Goal: Task Accomplishment & Management: Manage account settings

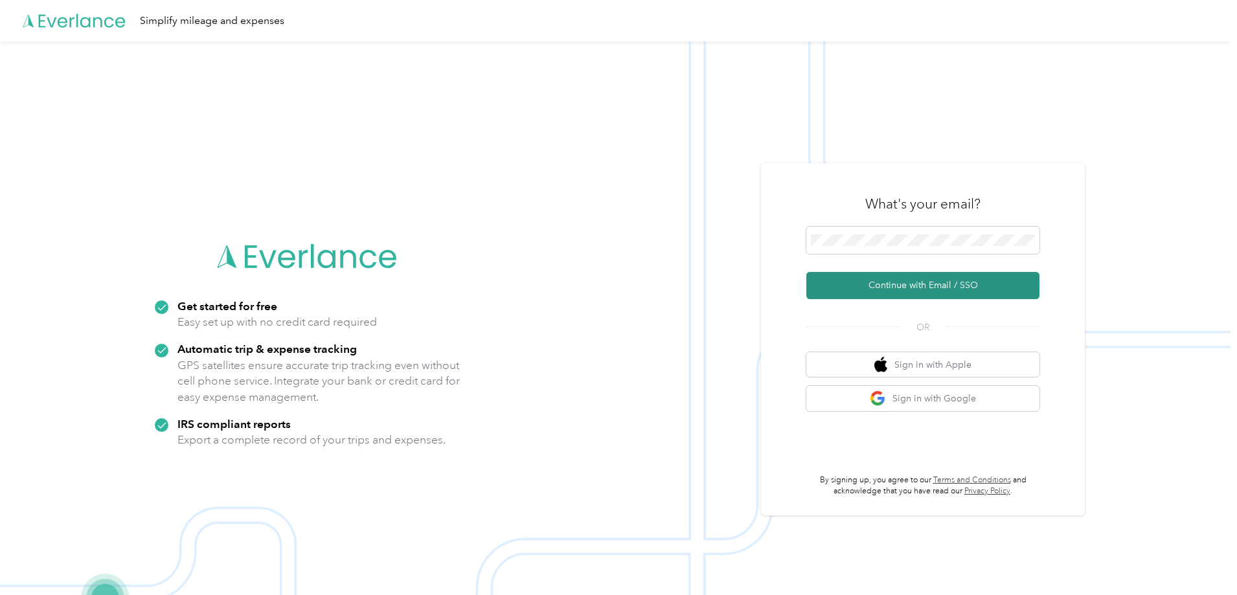
click at [916, 286] on button "Continue with Email / SSO" at bounding box center [922, 285] width 233 height 27
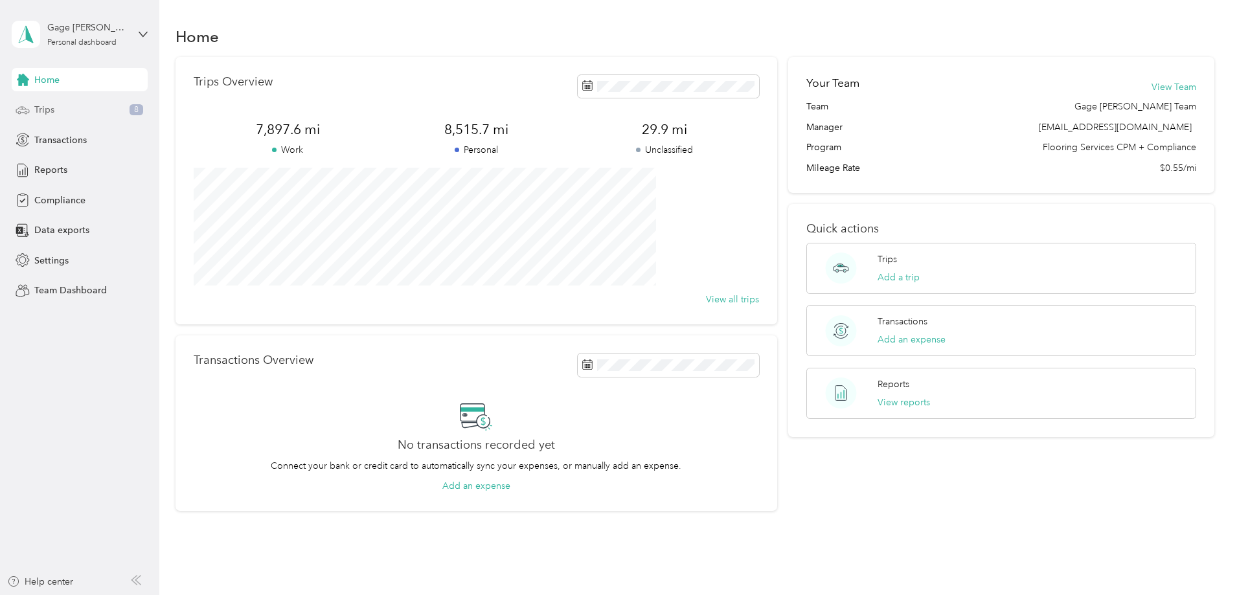
click at [53, 111] on span "Trips" at bounding box center [44, 110] width 20 height 14
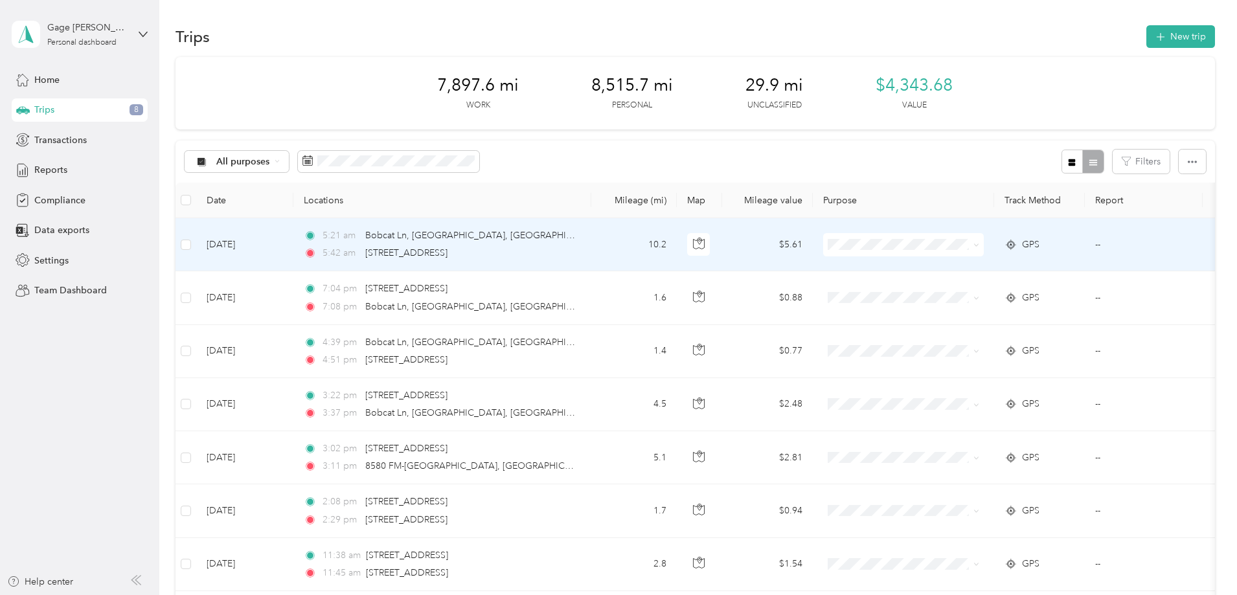
click at [979, 270] on span "Flooring Services" at bounding box center [1002, 265] width 120 height 14
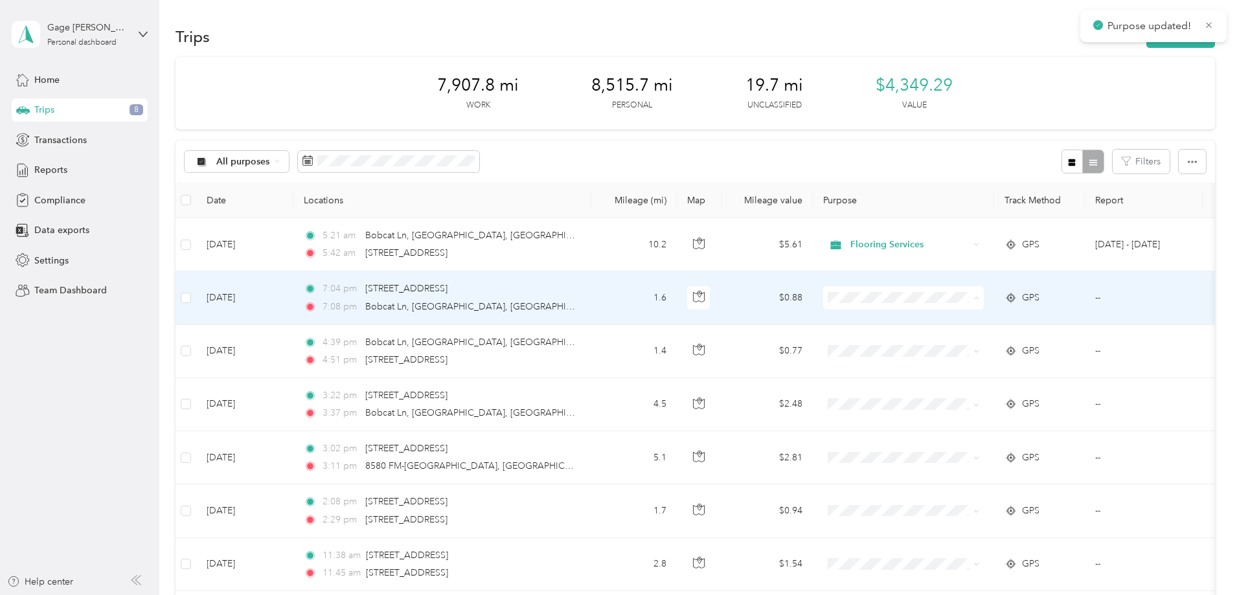
click at [962, 319] on span "Flooring Services" at bounding box center [1002, 322] width 120 height 14
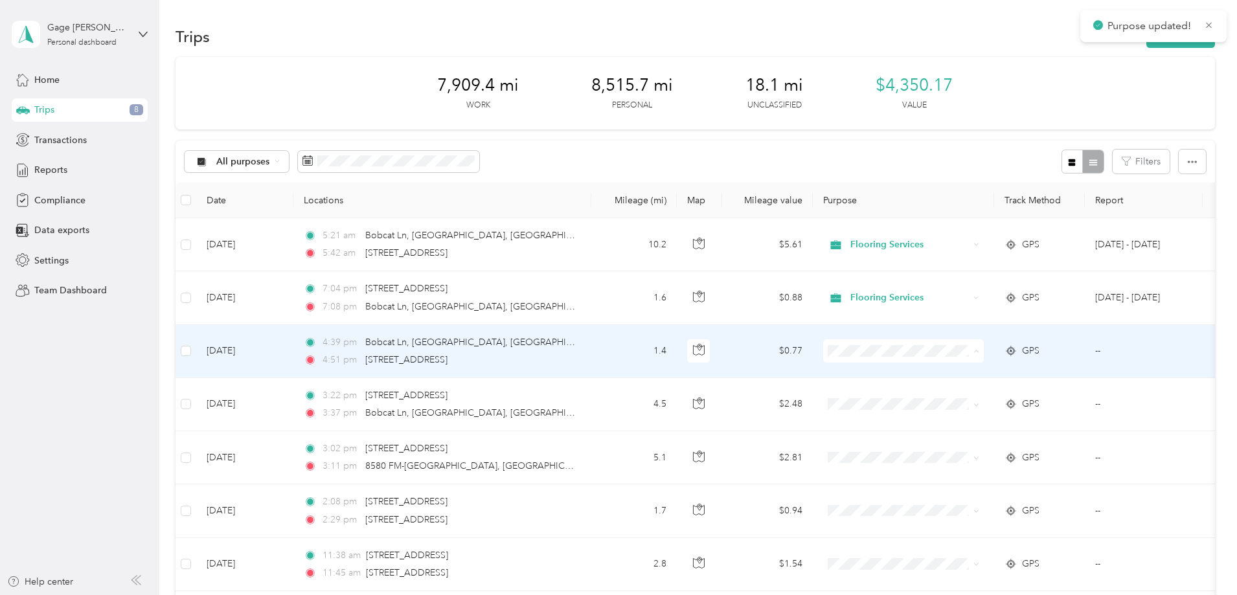
click at [958, 378] on li "Flooring Services" at bounding box center [989, 375] width 161 height 23
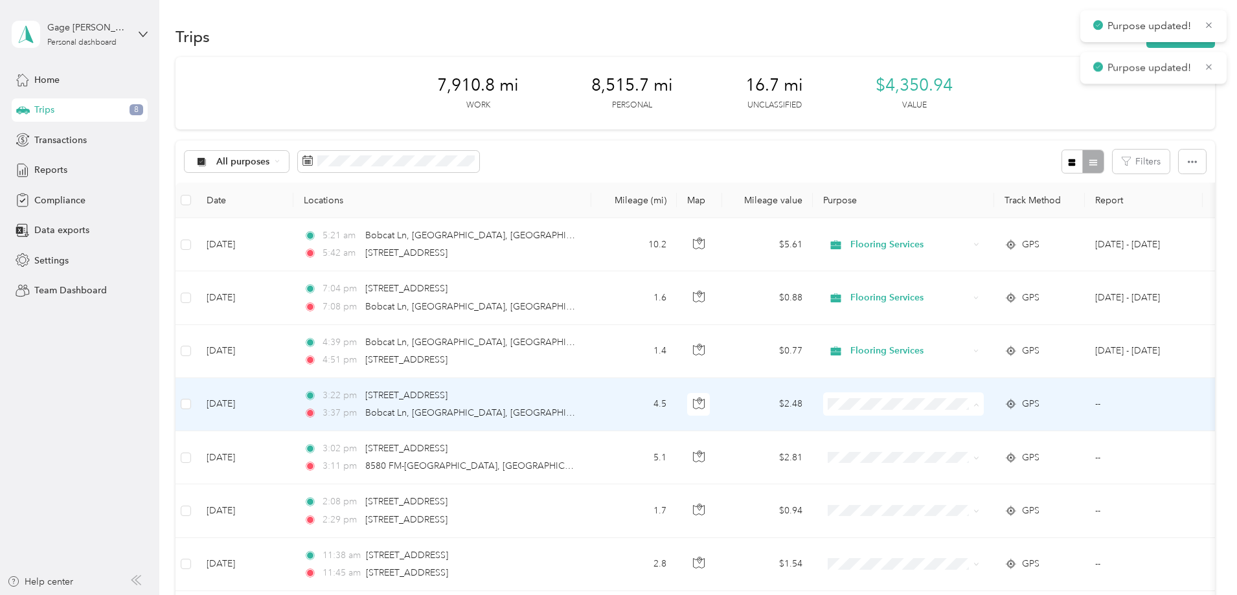
click at [953, 428] on span "Flooring Services" at bounding box center [1002, 429] width 120 height 14
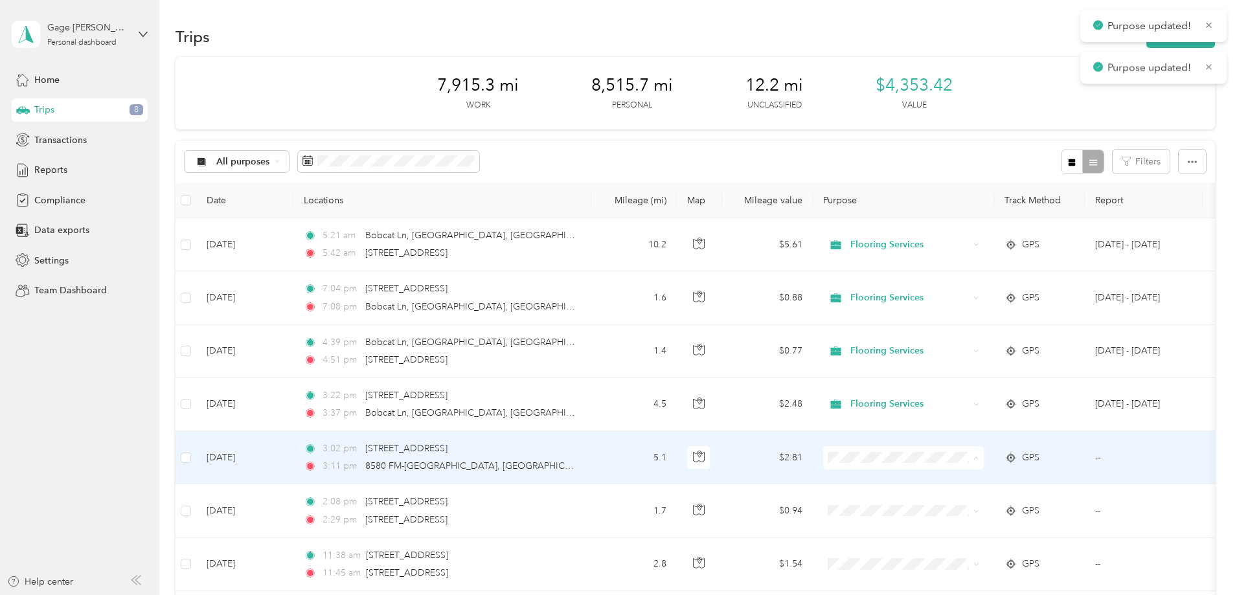
click at [959, 484] on span "Flooring Services" at bounding box center [1002, 482] width 120 height 14
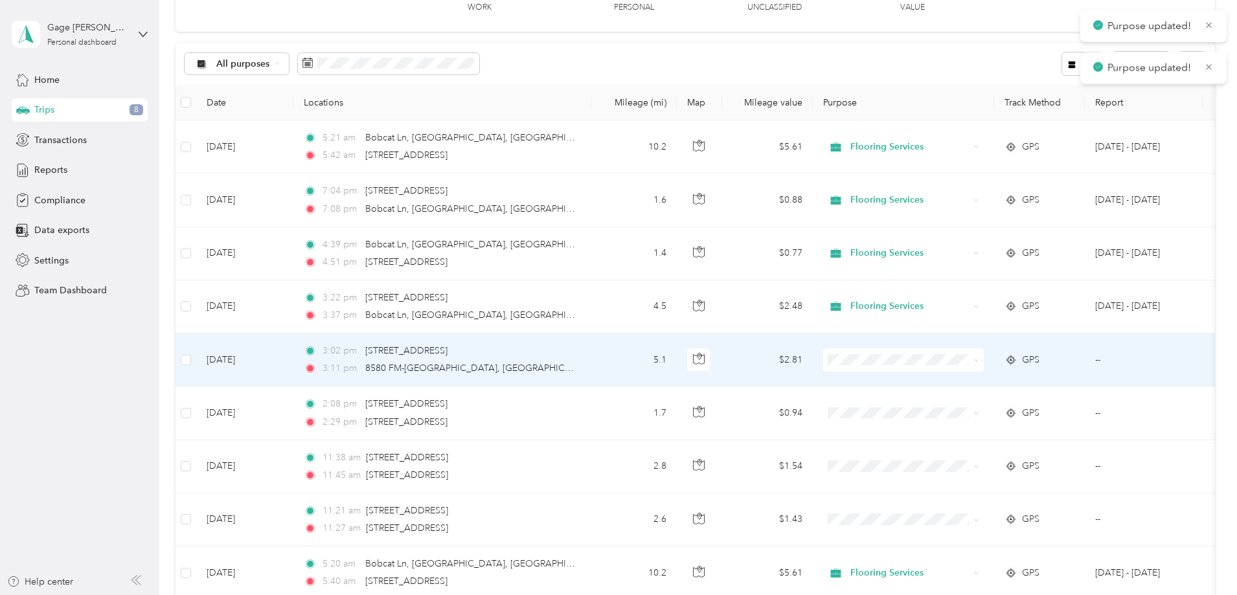
scroll to position [130, 0]
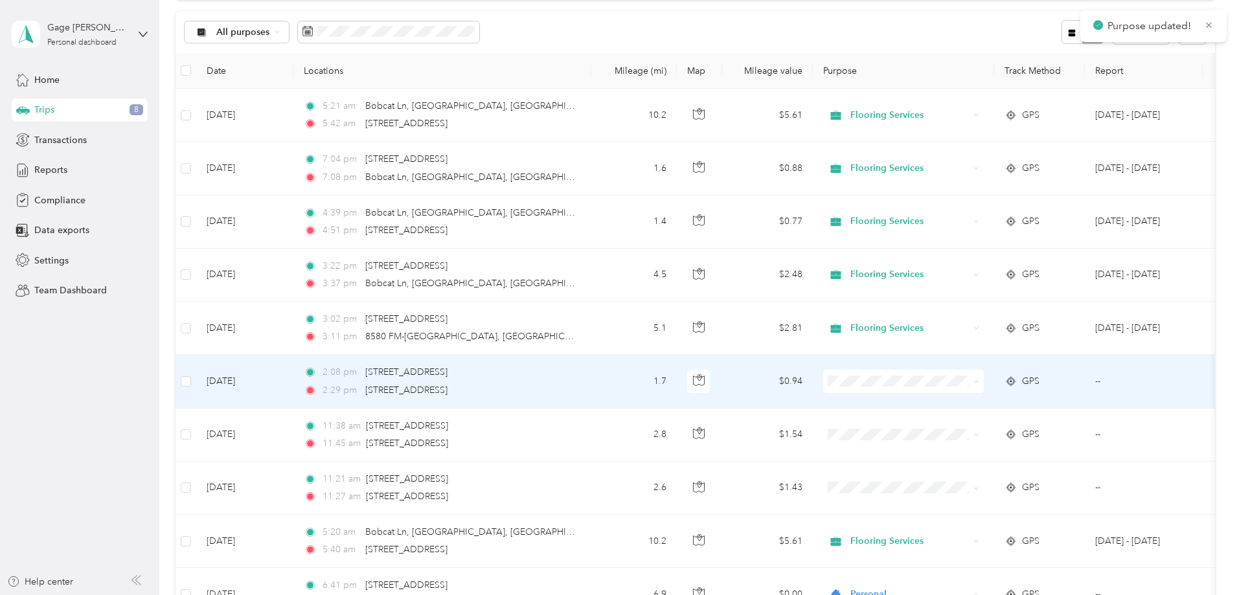
click at [961, 402] on span "Flooring Services" at bounding box center [1002, 406] width 120 height 14
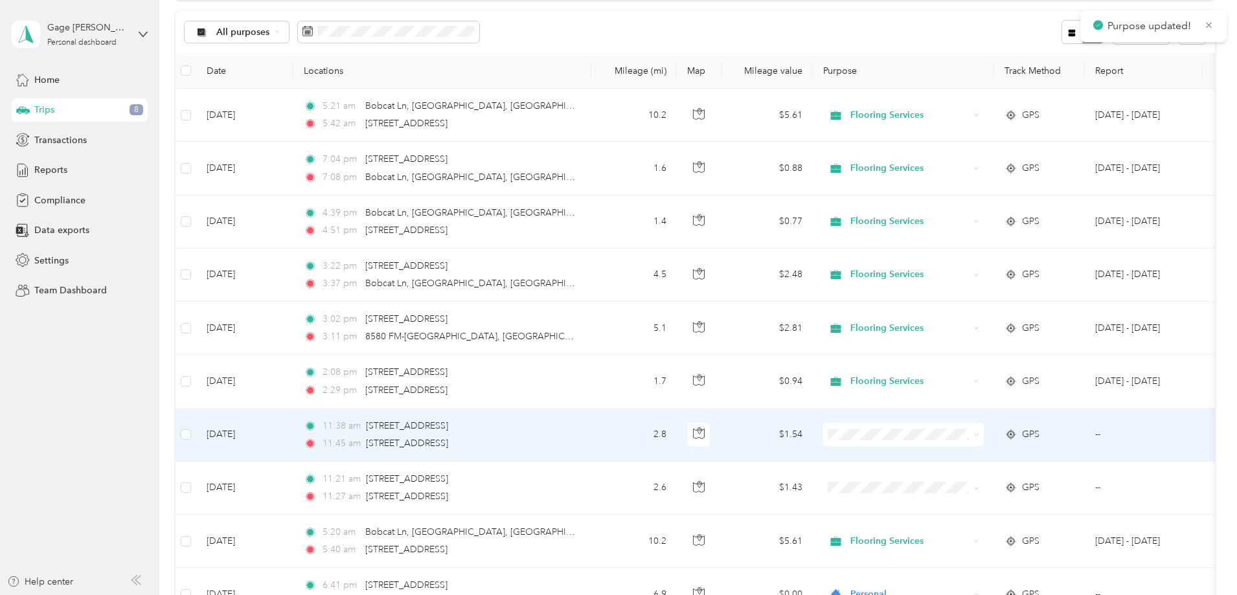
click at [949, 456] on span "Flooring Services" at bounding box center [1002, 456] width 120 height 14
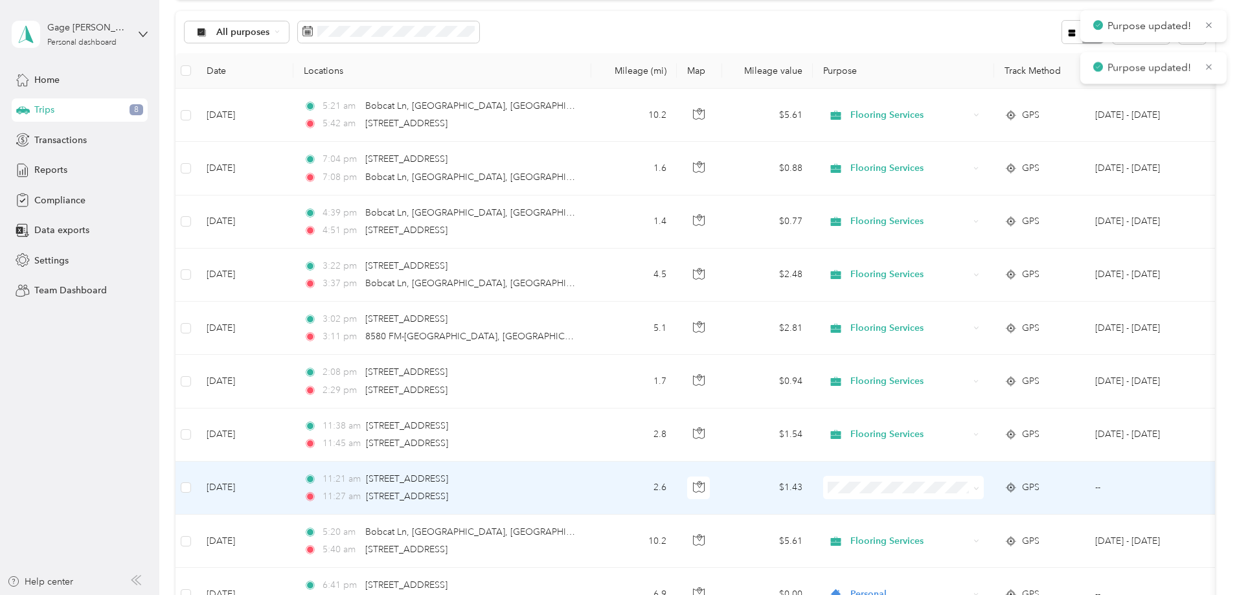
click at [953, 511] on span "Flooring Services" at bounding box center [1002, 512] width 120 height 14
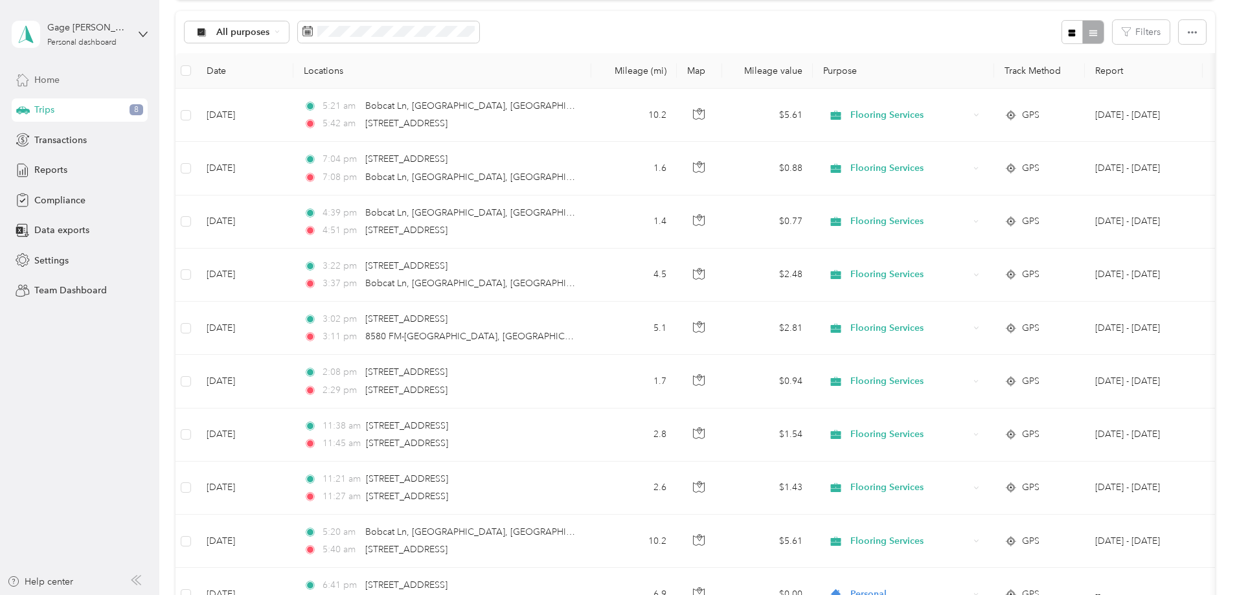
click at [52, 79] on span "Home" at bounding box center [46, 80] width 25 height 14
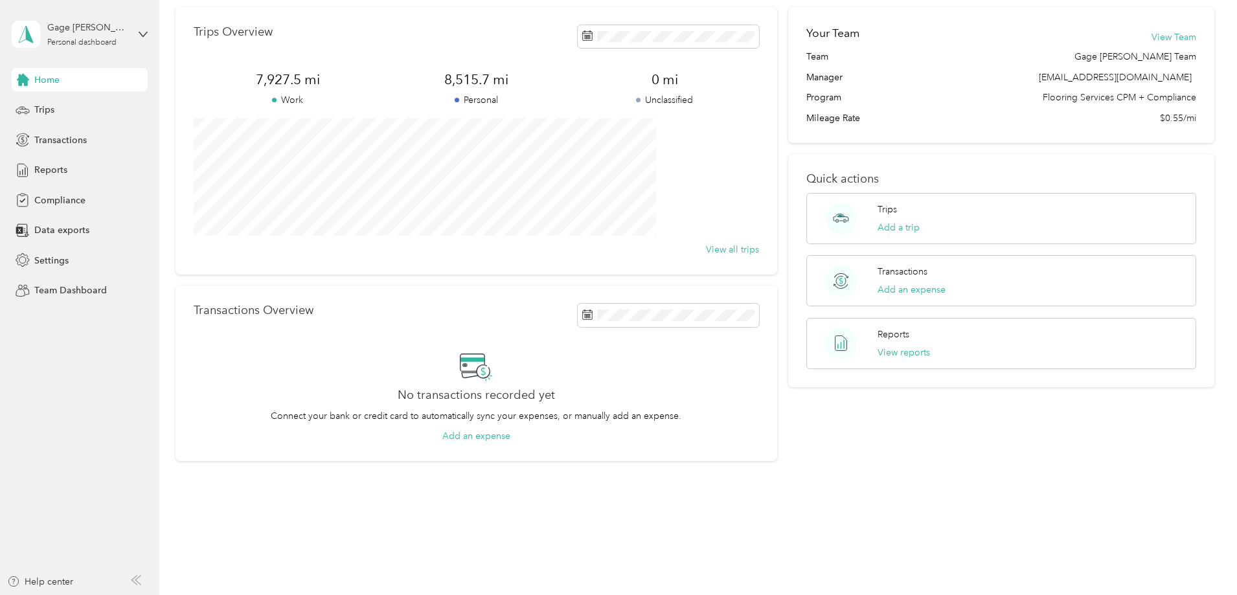
scroll to position [50, 0]
